Goal: Task Accomplishment & Management: Manage account settings

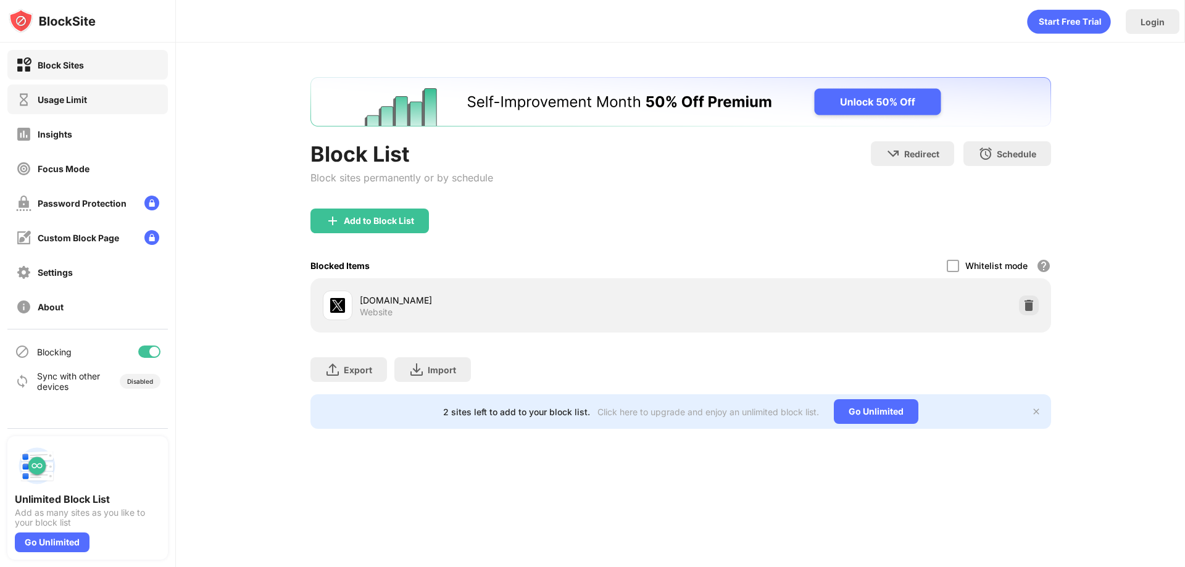
click at [78, 112] on div "Usage Limit" at bounding box center [87, 100] width 160 height 30
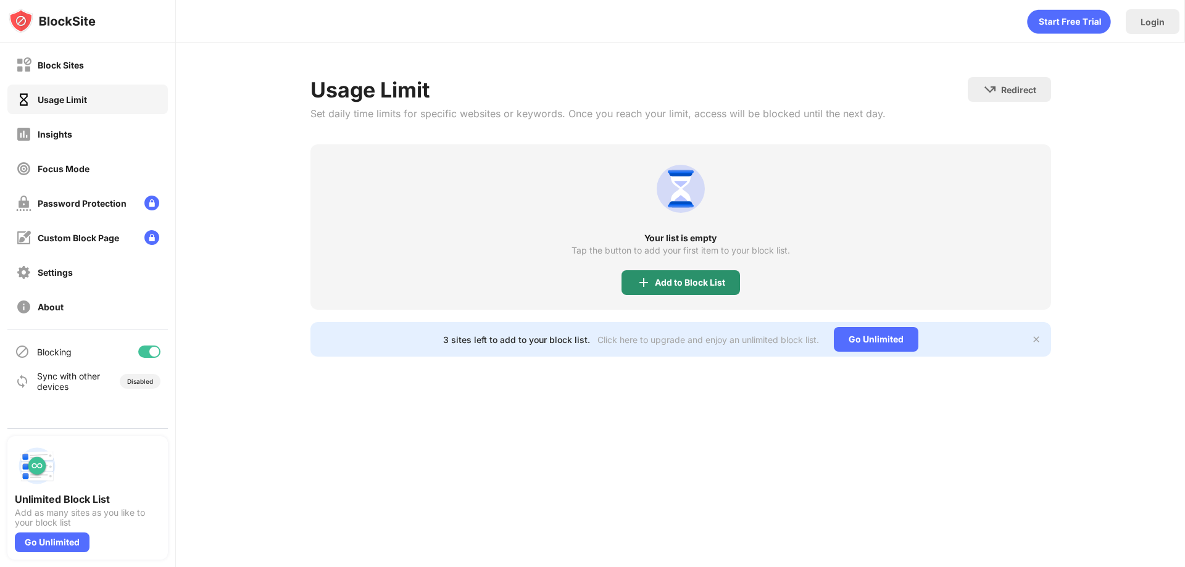
click at [679, 287] on div "Add to Block List" at bounding box center [690, 283] width 70 height 10
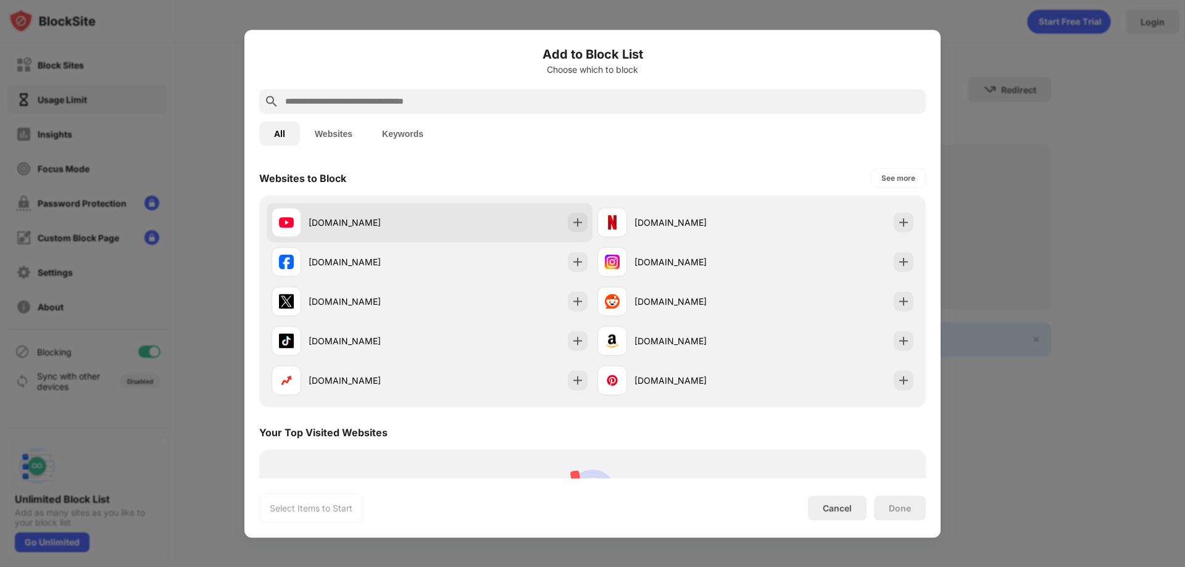
click at [355, 224] on div "[DOMAIN_NAME]" at bounding box center [368, 222] width 121 height 13
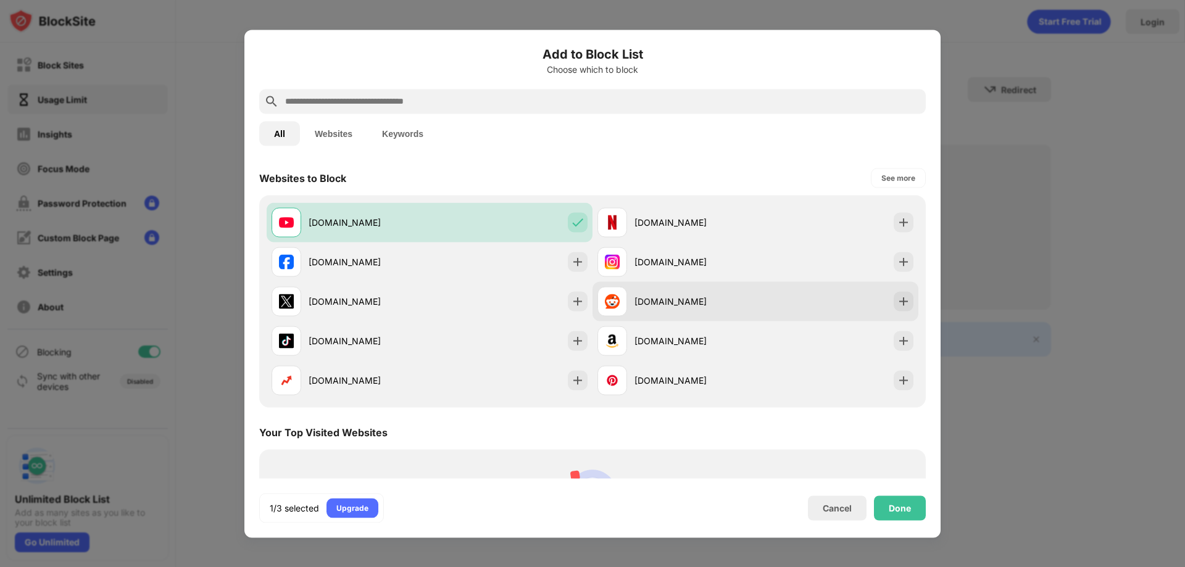
click at [653, 307] on div "[DOMAIN_NAME]" at bounding box center [694, 301] width 121 height 13
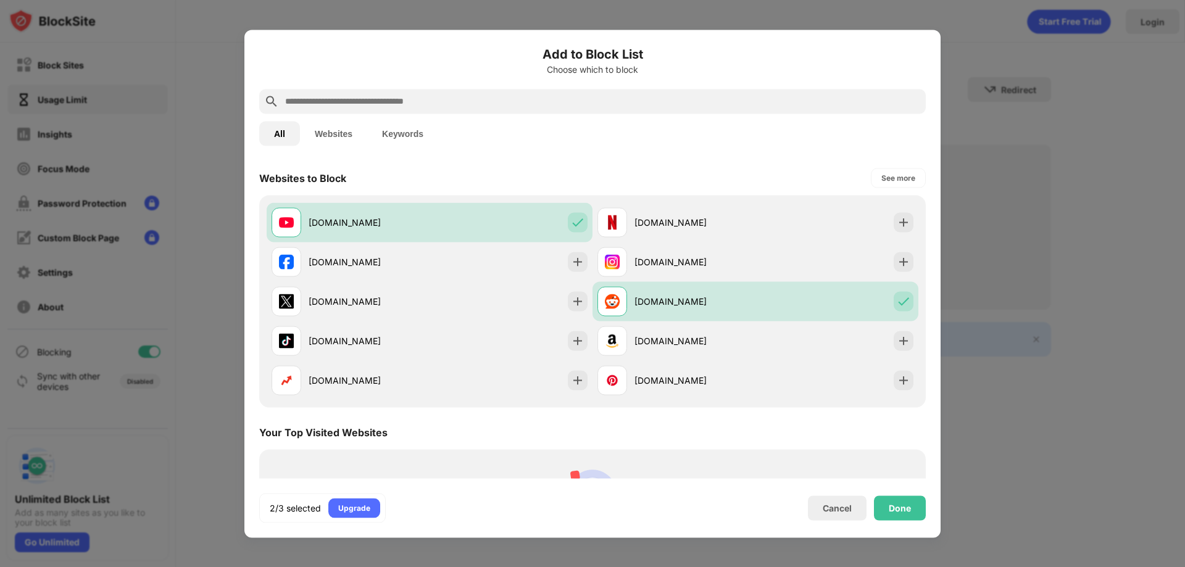
click at [430, 109] on div at bounding box center [592, 101] width 666 height 25
click at [437, 98] on input "text" at bounding box center [602, 101] width 637 height 15
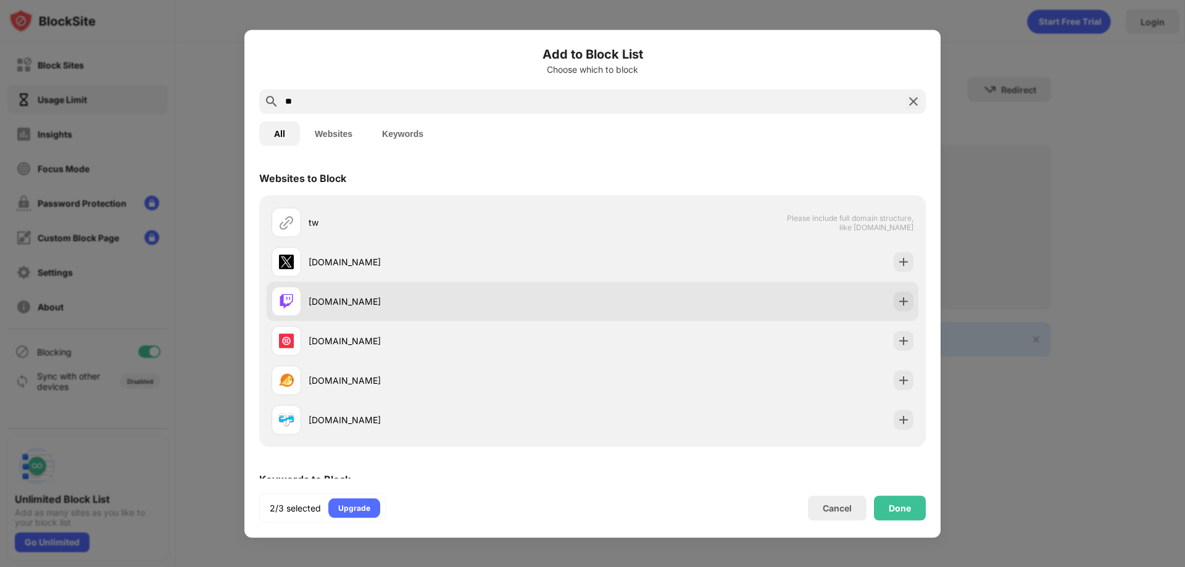
type input "**"
click at [384, 298] on div "[DOMAIN_NAME]" at bounding box center [450, 301] width 284 height 13
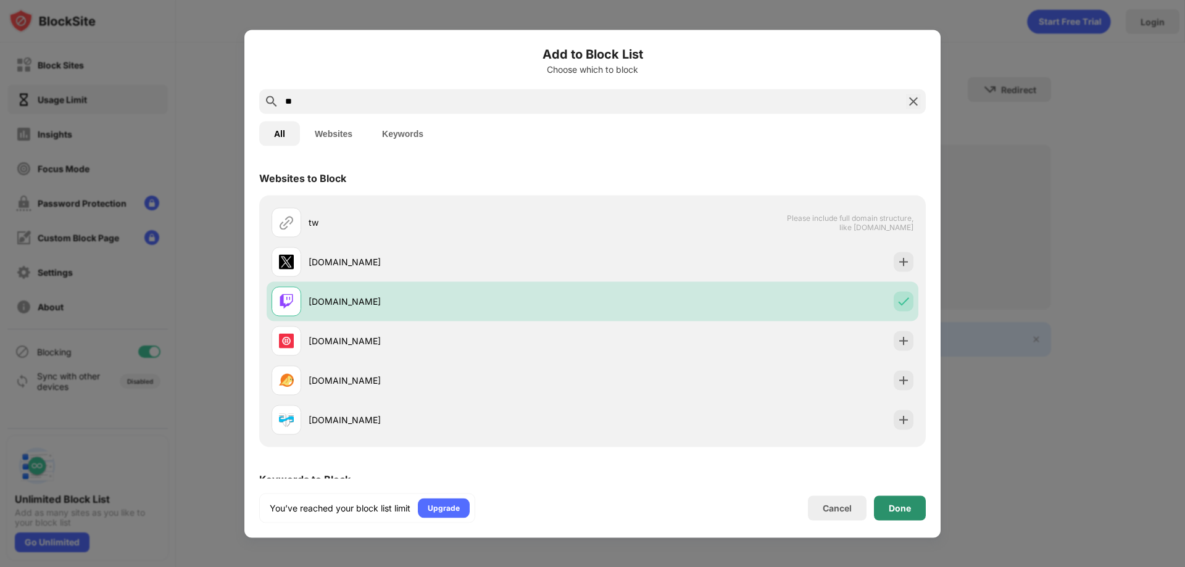
click at [884, 504] on div "Done" at bounding box center [900, 507] width 52 height 25
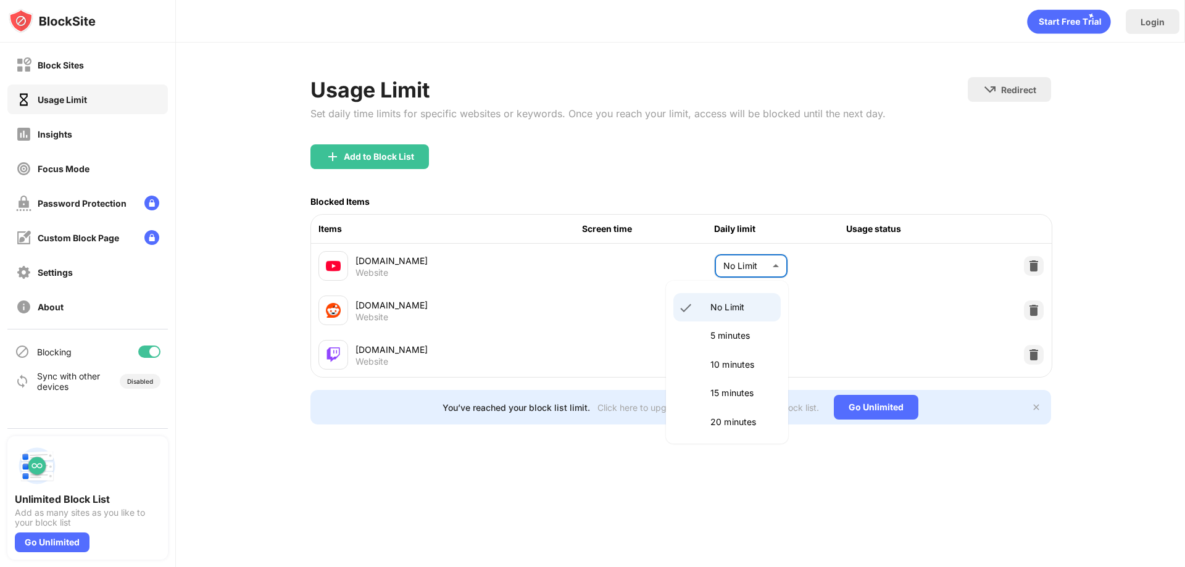
click at [764, 267] on body "Block Sites Usage Limit Insights Focus Mode Password Protection Custom Block Pa…" at bounding box center [592, 283] width 1185 height 567
click at [722, 388] on p "15 minutes" at bounding box center [741, 393] width 63 height 14
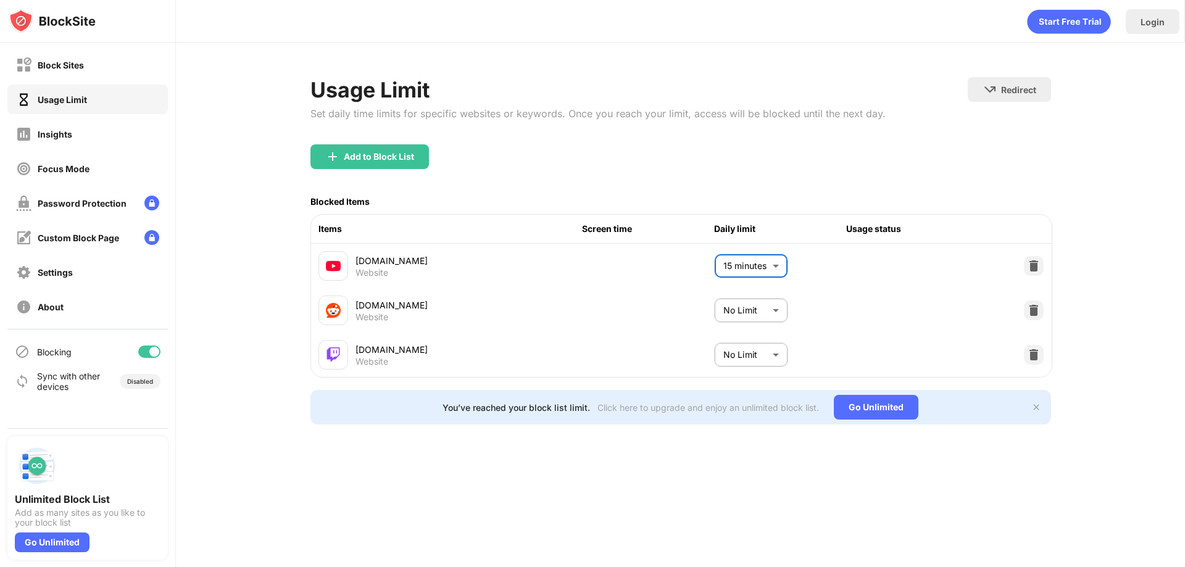
click at [750, 307] on body "Block Sites Usage Limit Insights Focus Mode Password Protection Custom Block Pa…" at bounding box center [592, 283] width 1185 height 567
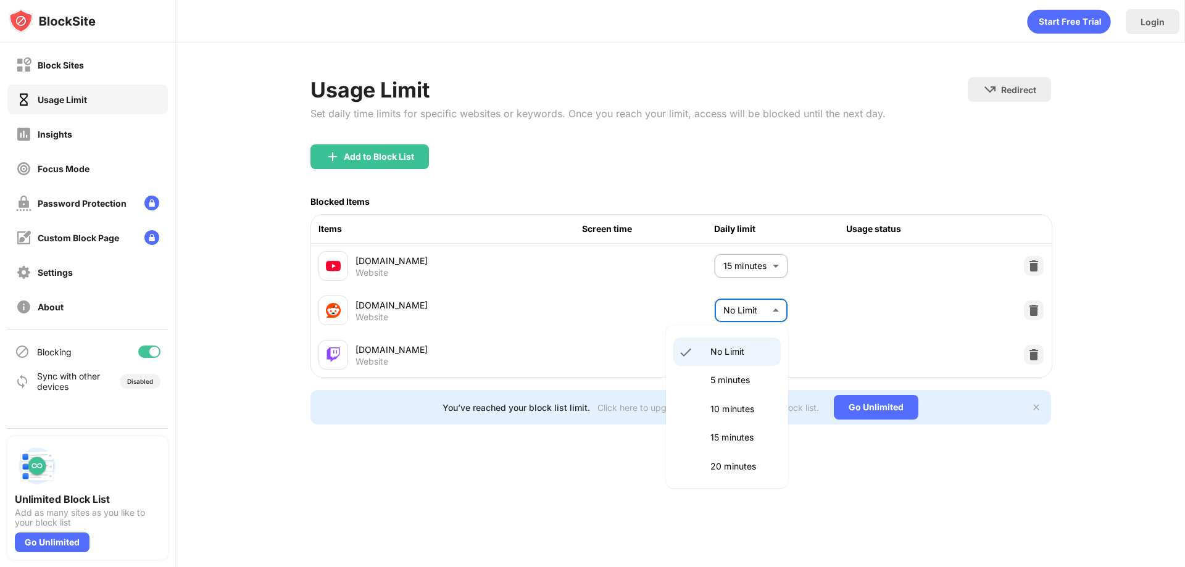
click at [758, 276] on div at bounding box center [592, 283] width 1185 height 567
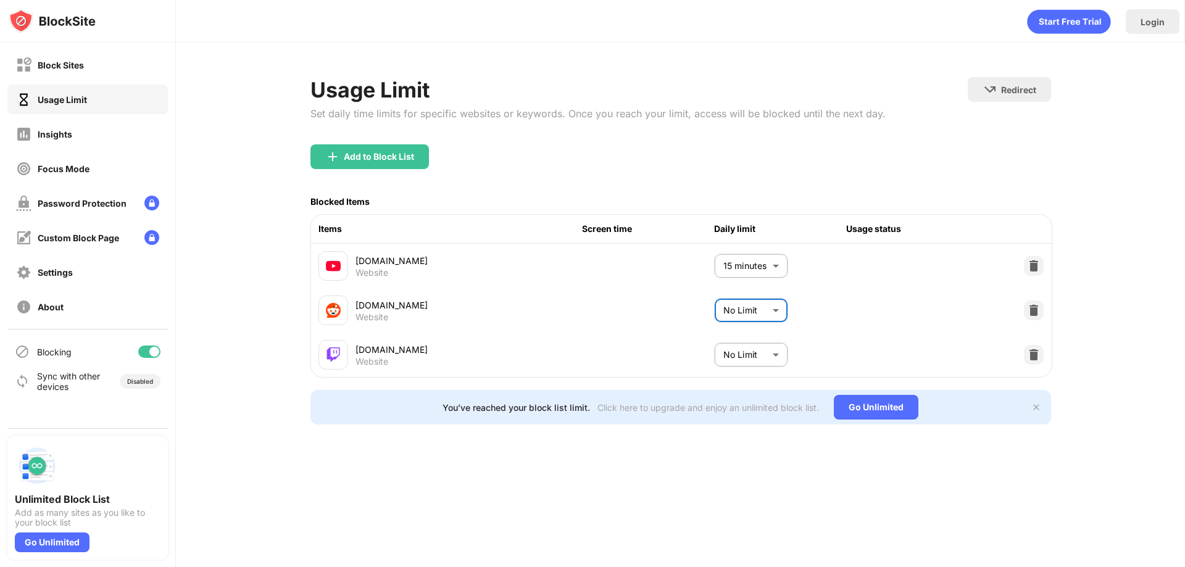
click at [759, 265] on div "No Limit 5 minutes 10 minutes 15 minutes 20 minutes 25 minutes 30 minutes 35 mi…" at bounding box center [592, 283] width 1185 height 567
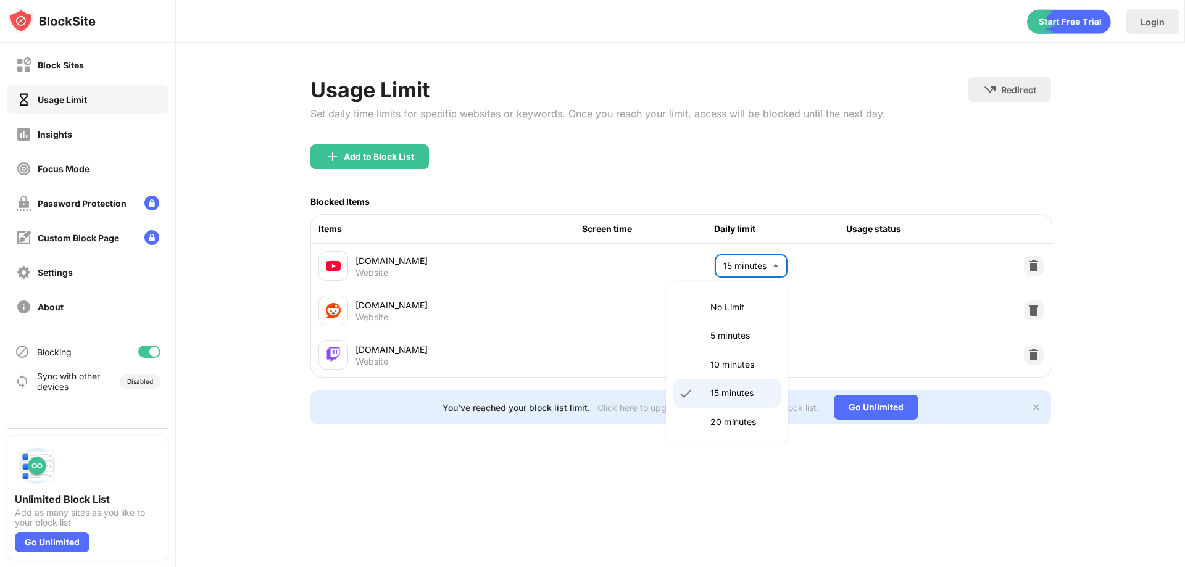
click at [759, 265] on body "Block Sites Usage Limit Insights Focus Mode Password Protection Custom Block Pa…" at bounding box center [592, 283] width 1185 height 567
click at [731, 424] on p "20 minutes" at bounding box center [741, 422] width 63 height 14
type input "**"
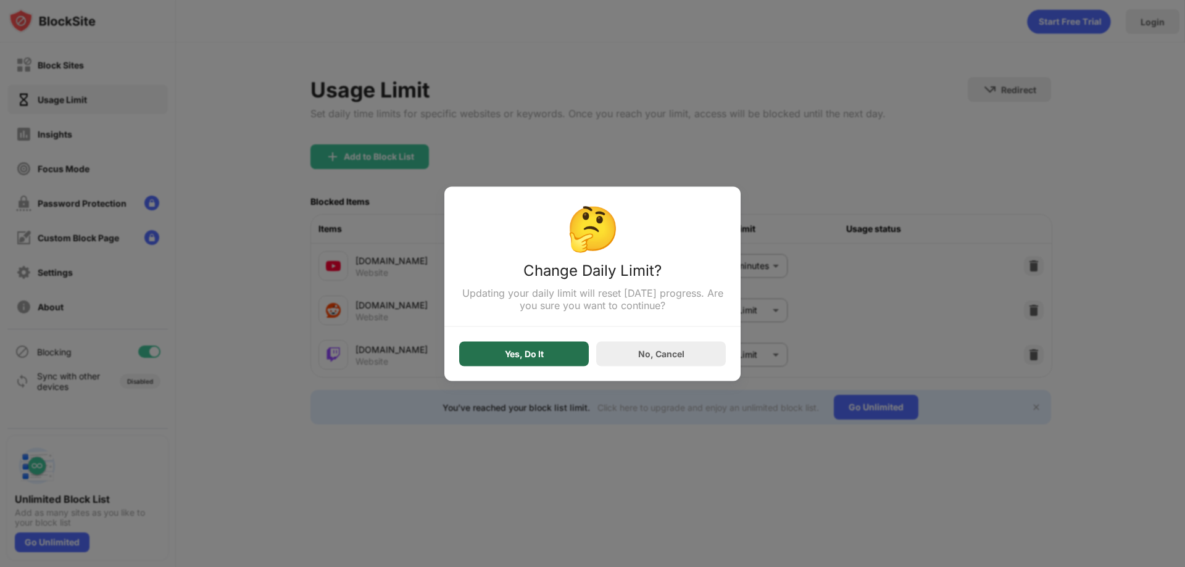
click at [531, 354] on div "Yes, Do It" at bounding box center [524, 354] width 39 height 10
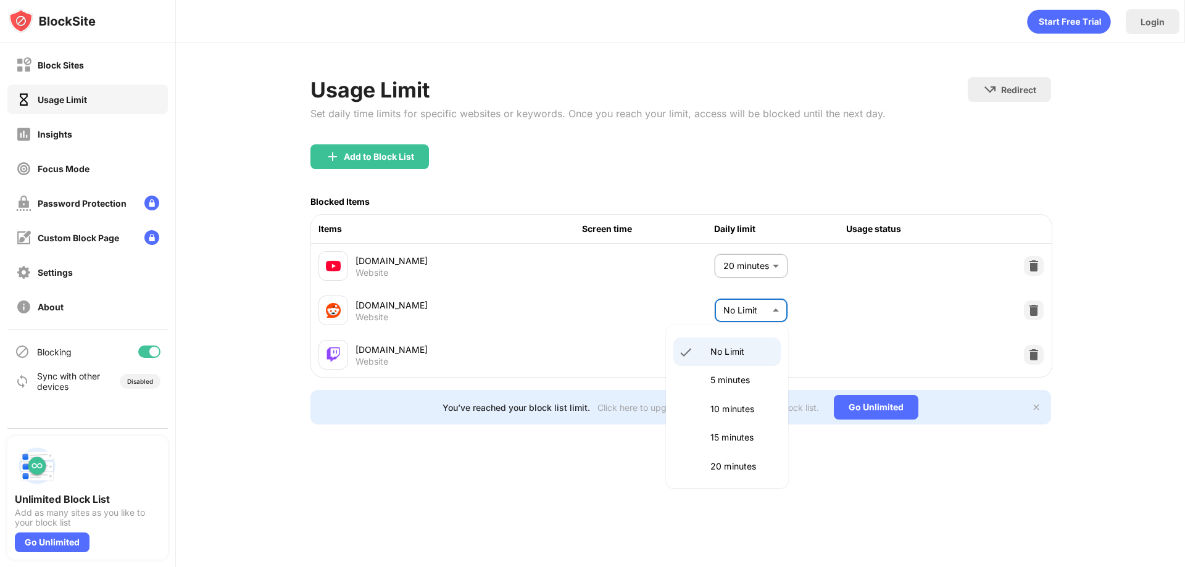
click at [764, 313] on body "Block Sites Usage Limit Insights Focus Mode Password Protection Custom Block Pa…" at bounding box center [592, 283] width 1185 height 567
click at [717, 464] on p "20 minutes" at bounding box center [741, 467] width 63 height 14
type input "**"
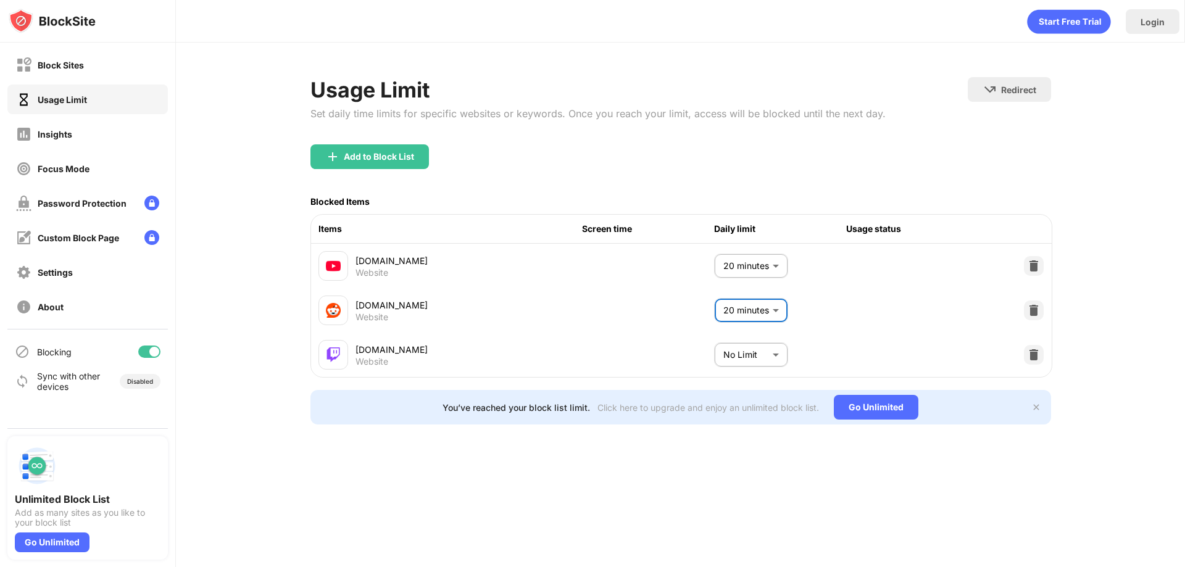
click at [750, 344] on body "Block Sites Usage Limit Insights Focus Mode Password Protection Custom Block Pa…" at bounding box center [592, 283] width 1185 height 567
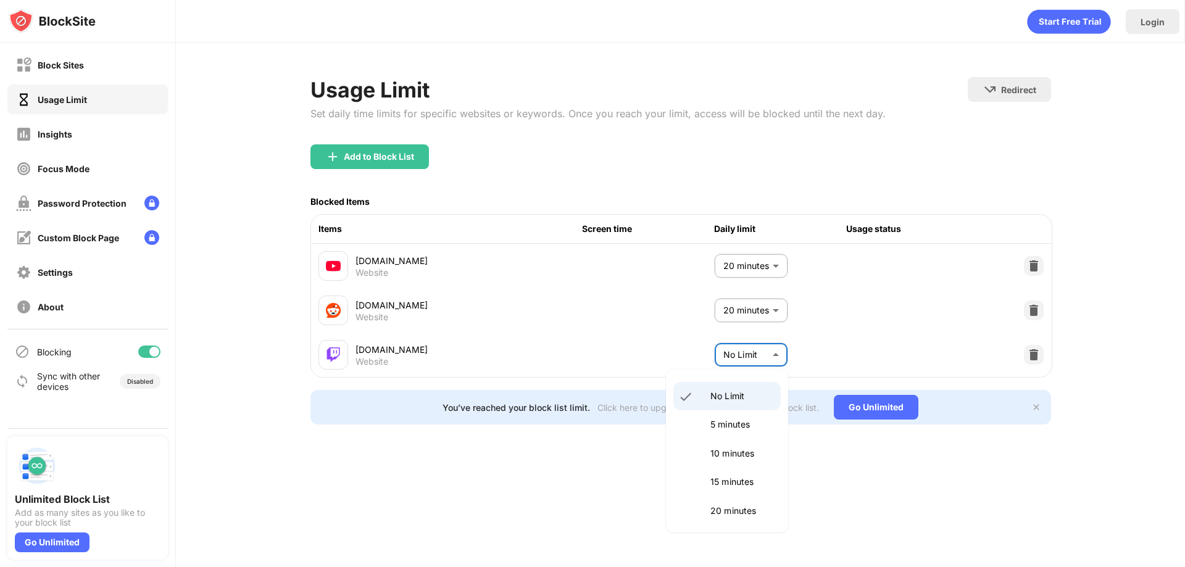
click at [734, 508] on p "20 minutes" at bounding box center [741, 511] width 63 height 14
type input "**"
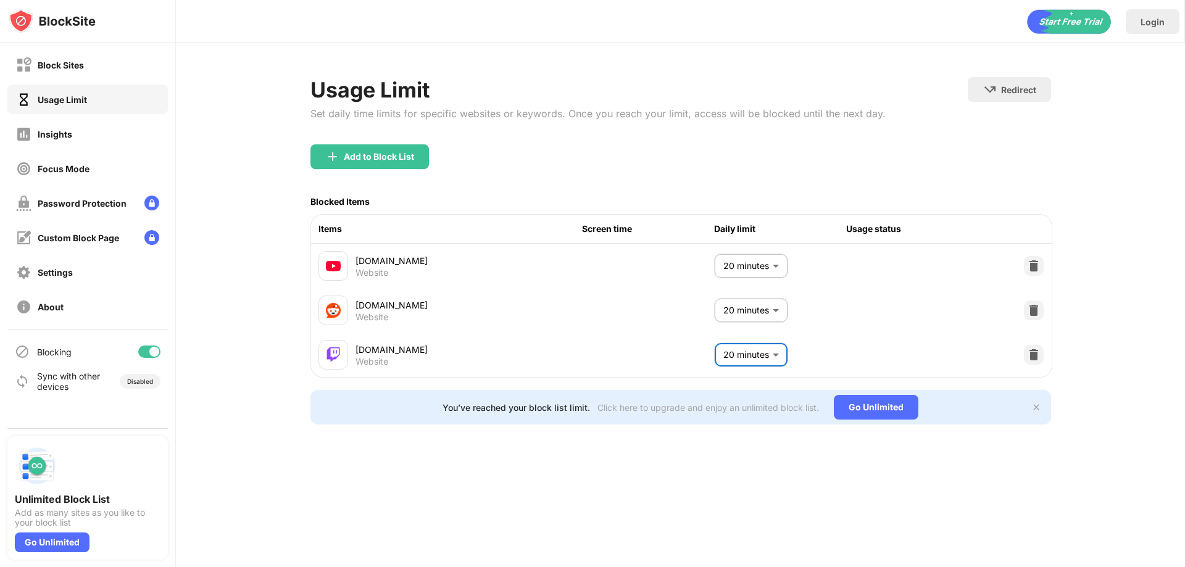
click at [827, 499] on div "Login Usage Limit Set daily time limits for specific websites or keywords. Once…" at bounding box center [680, 283] width 1009 height 567
